Goal: Information Seeking & Learning: Learn about a topic

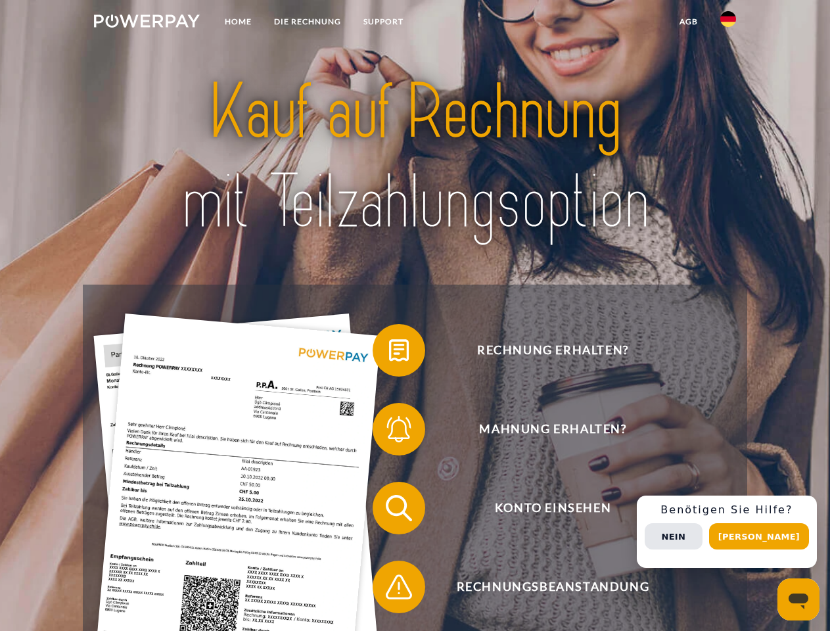
click at [147, 23] on img at bounding box center [147, 20] width 106 height 13
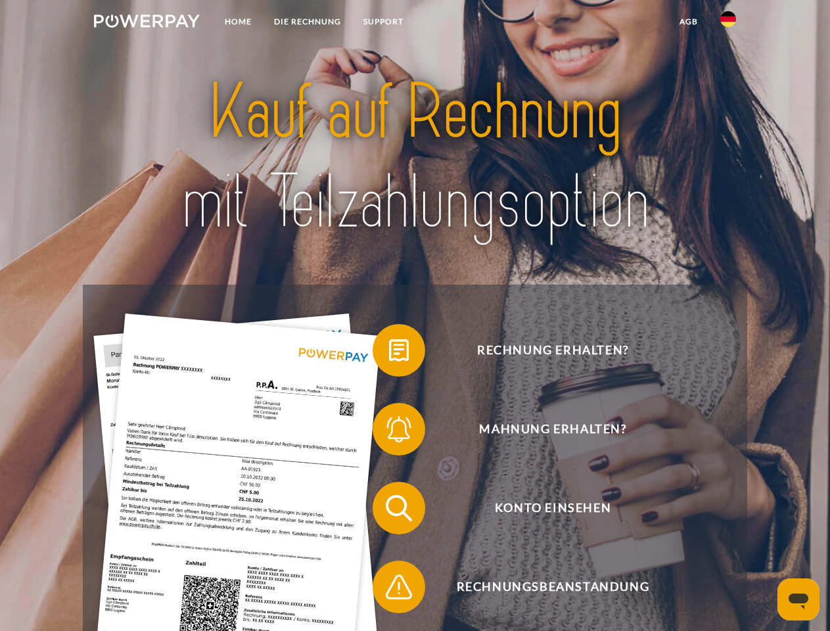
click at [728, 23] on img at bounding box center [729, 19] width 16 height 16
click at [688, 22] on link "agb" at bounding box center [689, 22] width 41 height 24
click at [389, 353] on span at bounding box center [379, 351] width 66 height 66
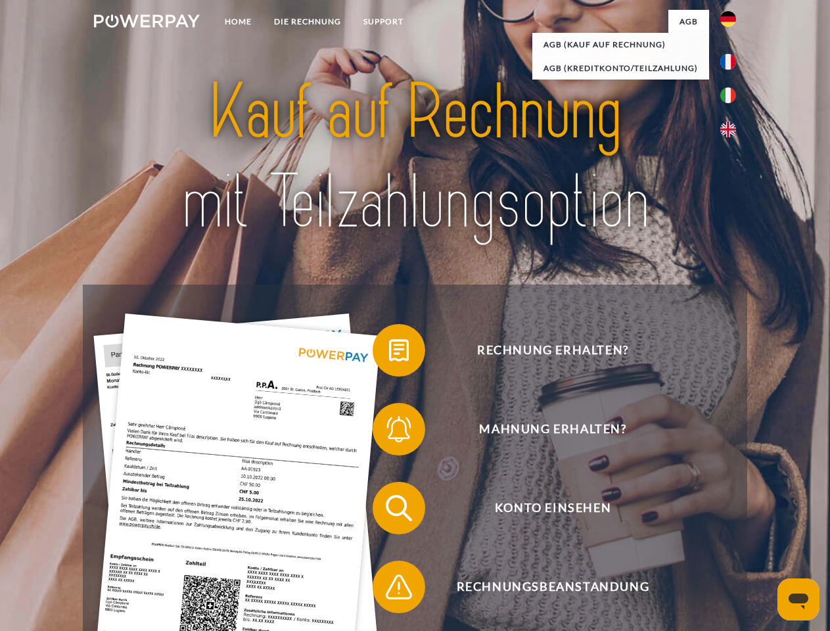
click at [389, 432] on span at bounding box center [379, 429] width 66 height 66
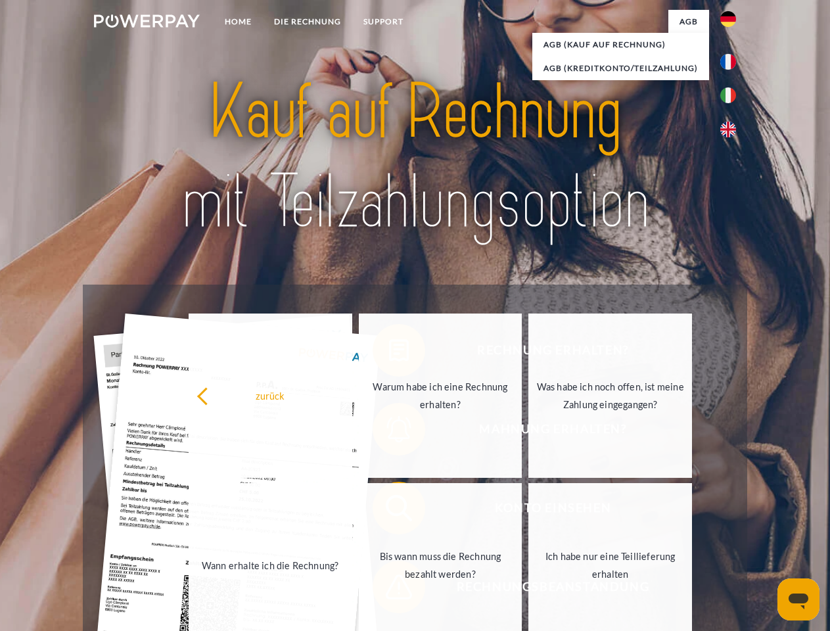
click at [389, 511] on link "Bis wann muss die Rechnung bezahlt werden?" at bounding box center [441, 565] width 164 height 164
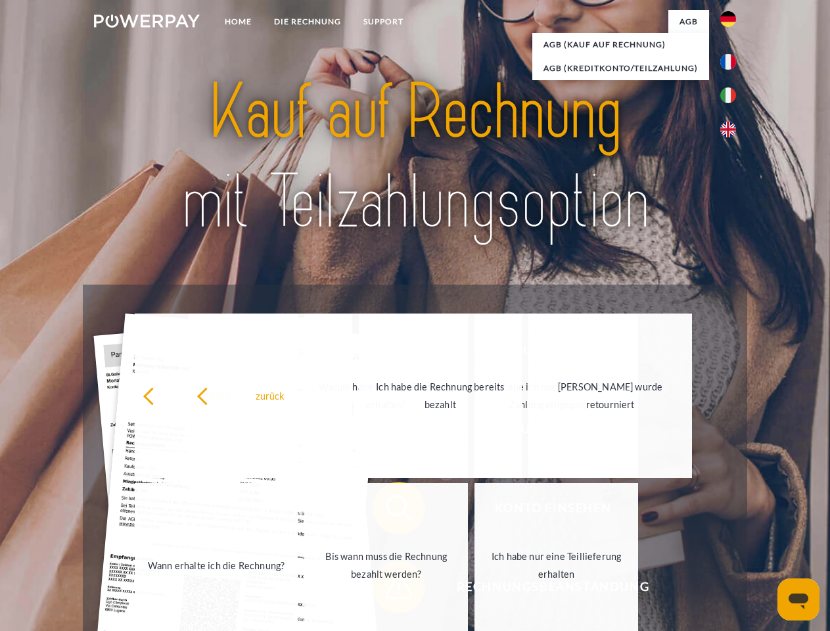
click at [475, 590] on link "Ich habe nur eine Teillieferung erhalten" at bounding box center [557, 565] width 164 height 164
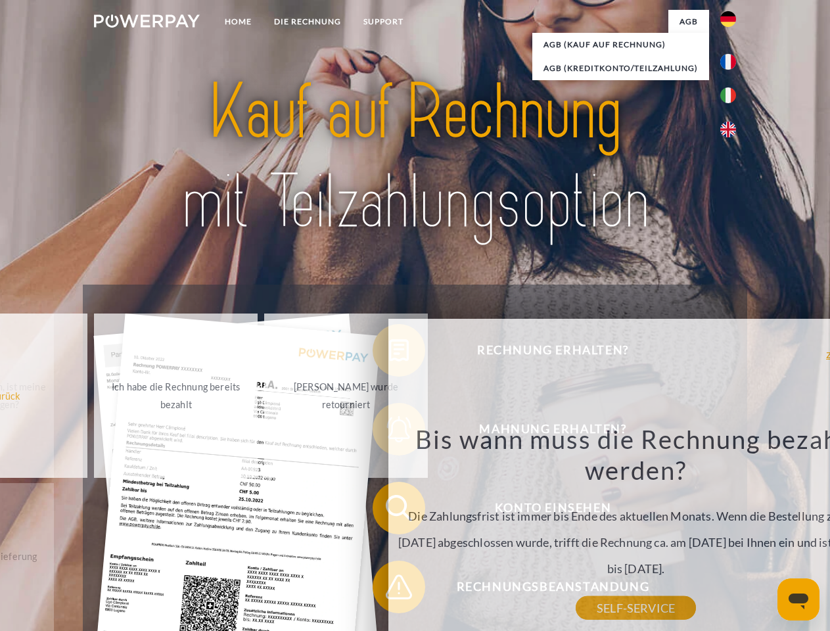
click at [732, 532] on div "Rechnung erhalten? Mahnung erhalten? Konto einsehen" at bounding box center [415, 548] width 664 height 526
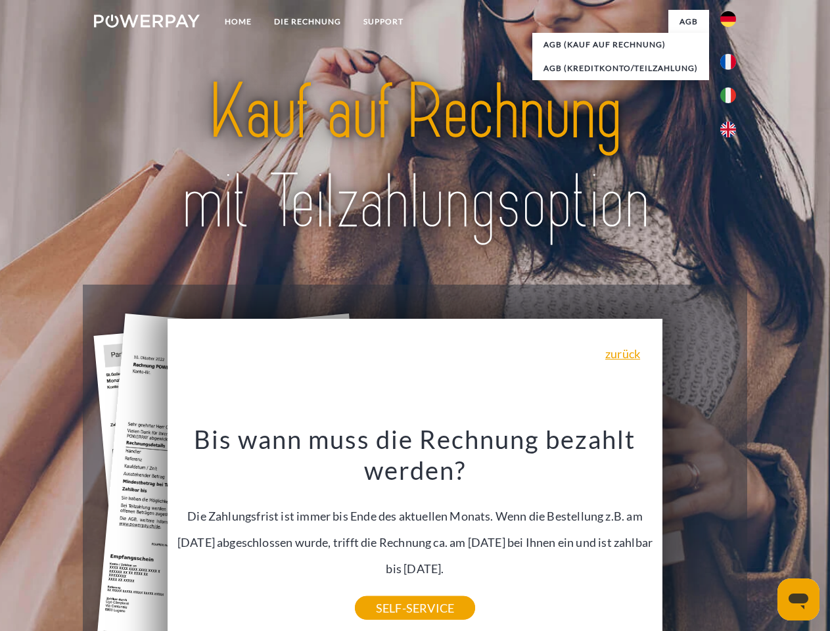
click at [700, 535] on span "Konto einsehen" at bounding box center [553, 508] width 322 height 53
click at [764, 536] on header "Home DIE RECHNUNG SUPPORT" at bounding box center [415, 454] width 830 height 908
